Goal: Entertainment & Leisure: Consume media (video, audio)

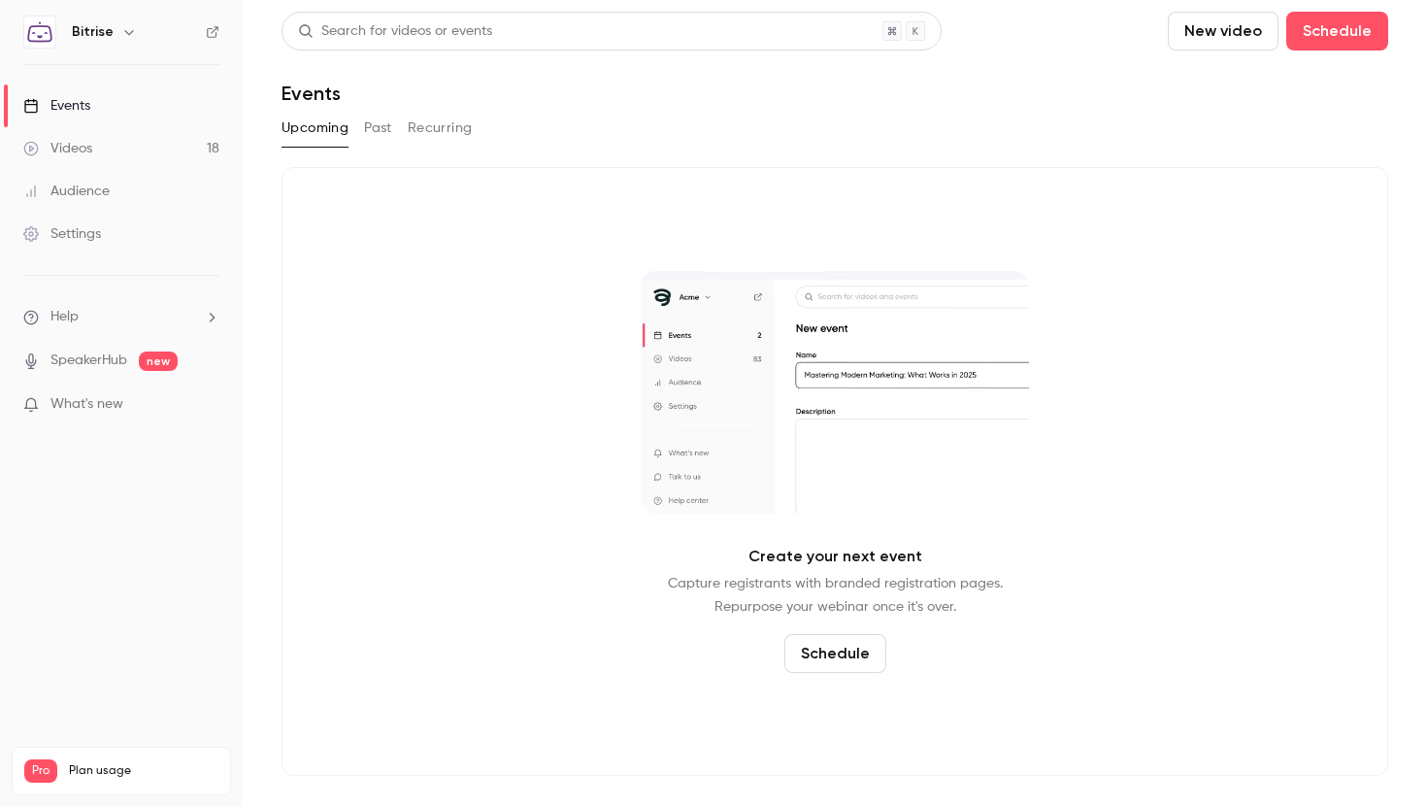
click at [378, 135] on button "Past" at bounding box center [378, 128] width 28 height 31
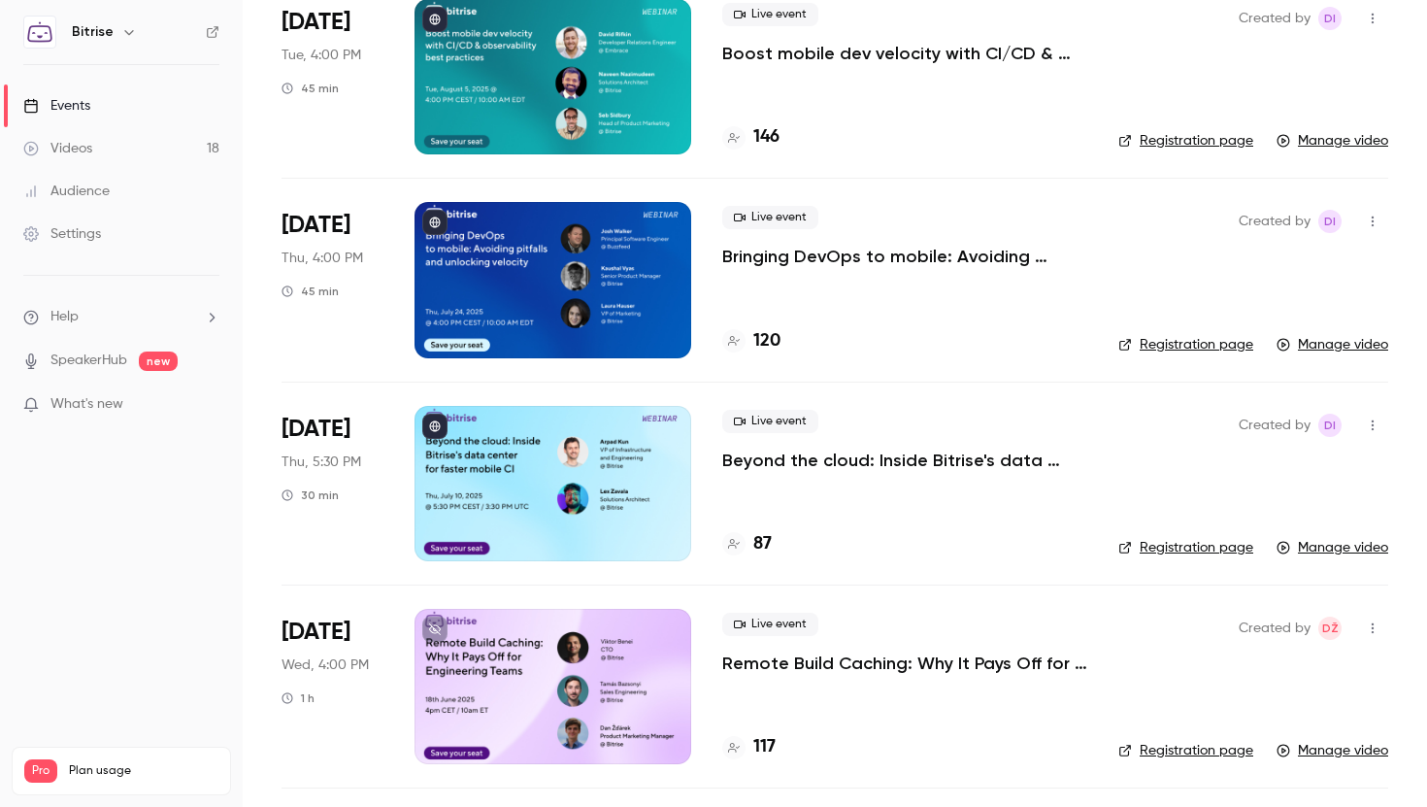
scroll to position [170, 0]
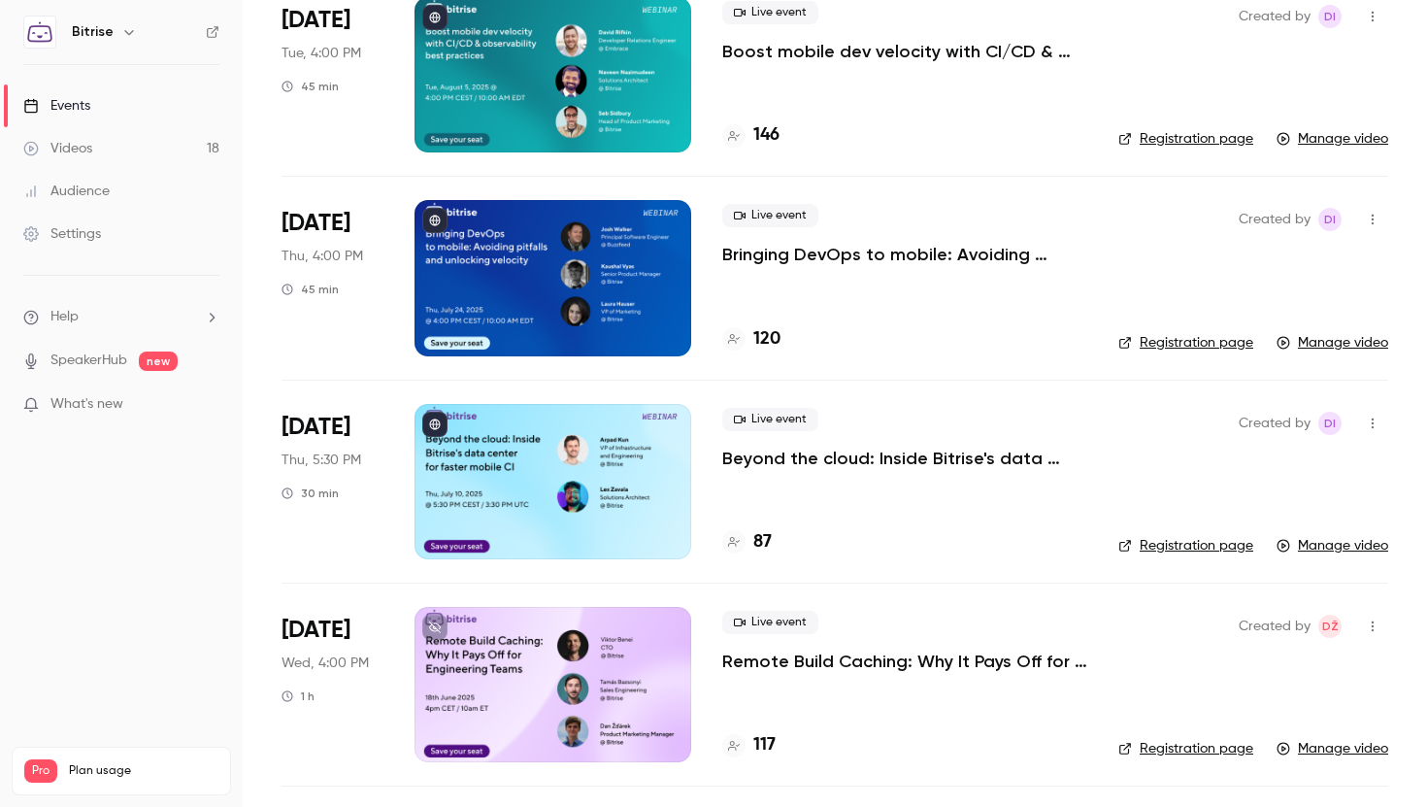
click at [894, 455] on p "Beyond the cloud: Inside Bitrise's data center for faster mobile CI" at bounding box center [904, 457] width 365 height 23
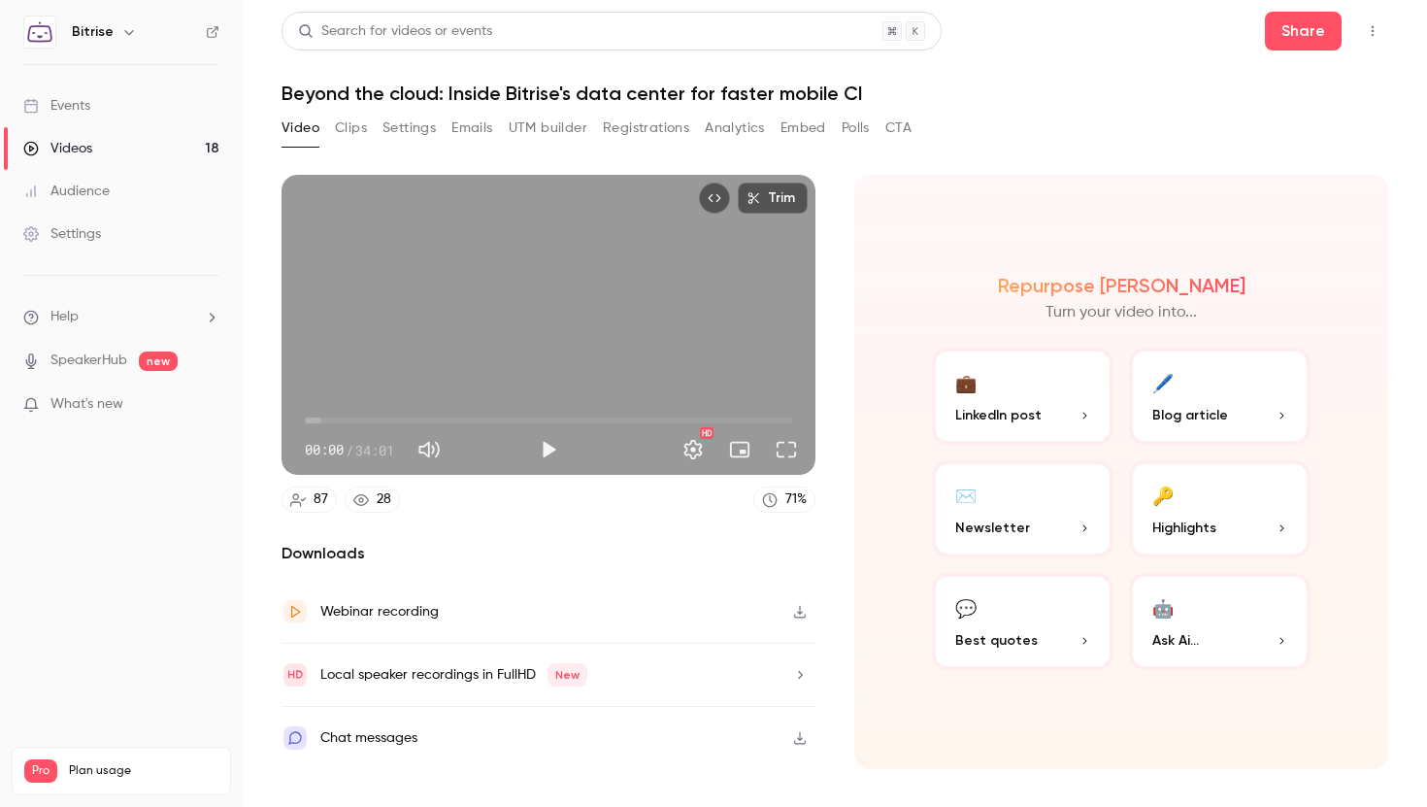
click at [741, 98] on h1 "Beyond the cloud: Inside Bitrise's data center for faster mobile CI" at bounding box center [834, 93] width 1107 height 23
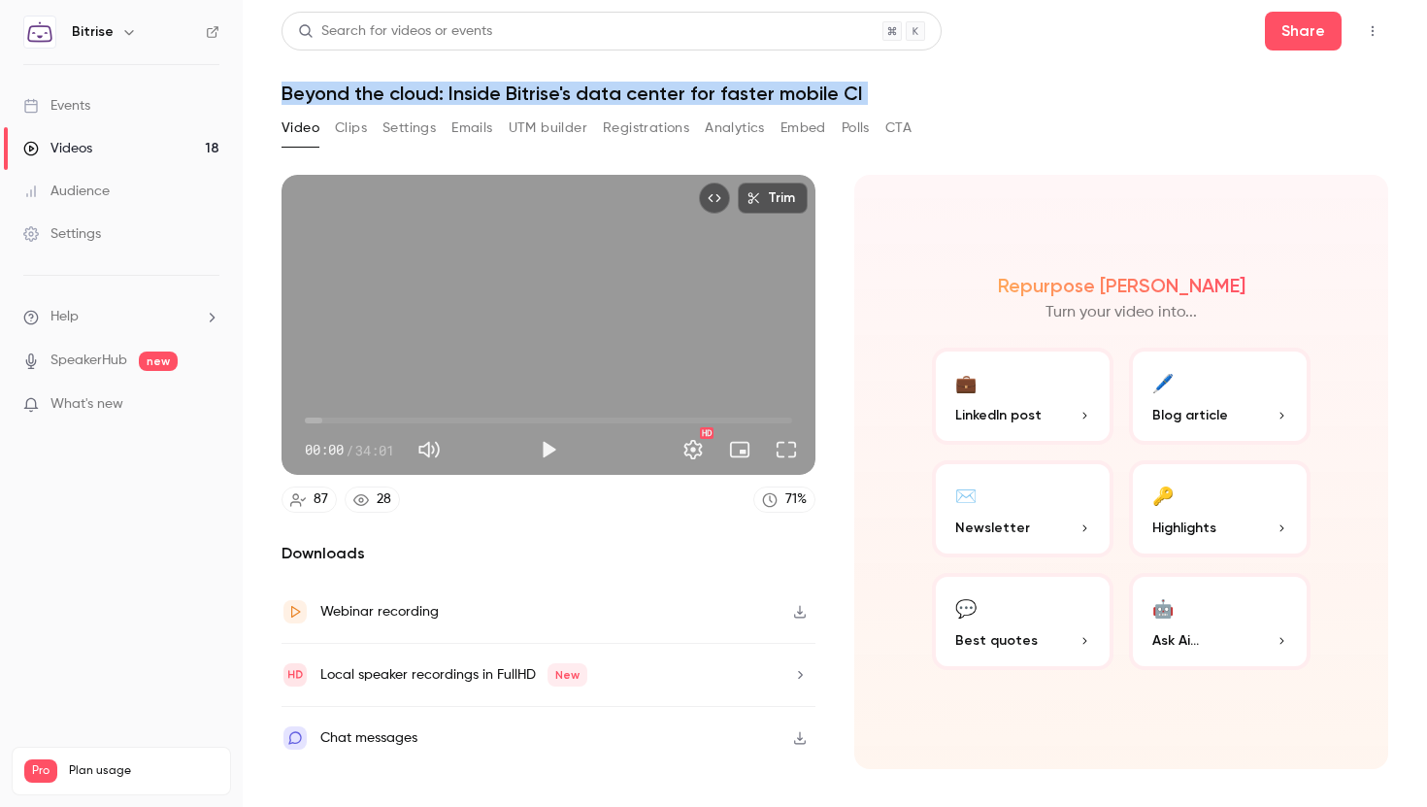
click at [741, 98] on h1 "Beyond the cloud: Inside Bitrise's data center for faster mobile CI" at bounding box center [834, 93] width 1107 height 23
click at [1130, 110] on div "Search for videos or events Share Beyond the cloud: Inside Bitrise's data cente…" at bounding box center [834, 403] width 1107 height 783
